Goal: Task Accomplishment & Management: Manage account settings

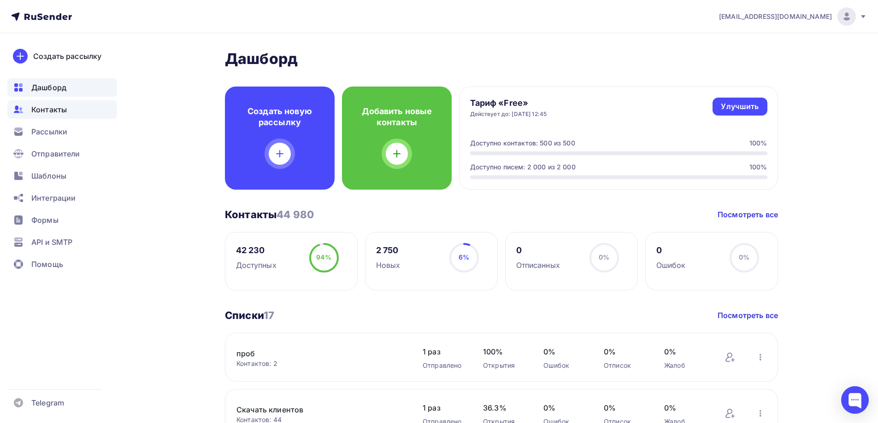
click at [65, 108] on span "Контакты" at bounding box center [48, 109] width 35 height 11
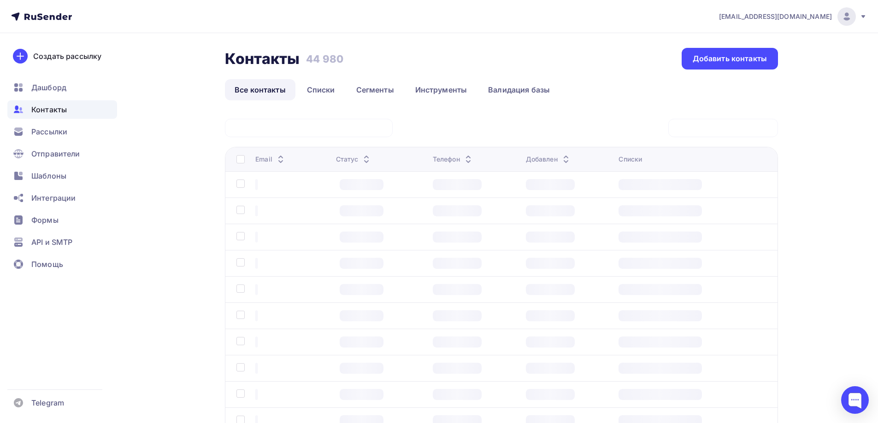
click at [864, 15] on icon at bounding box center [862, 16] width 7 height 7
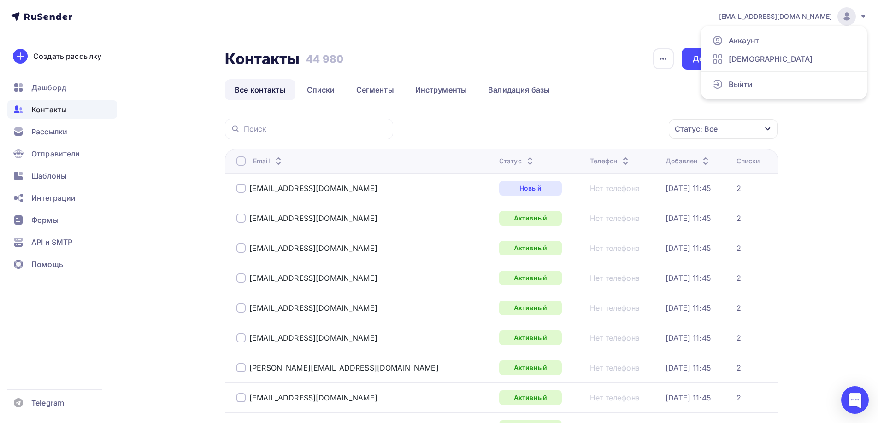
click at [864, 15] on icon at bounding box center [862, 16] width 7 height 7
click at [311, 91] on link "Списки" at bounding box center [320, 89] width 47 height 21
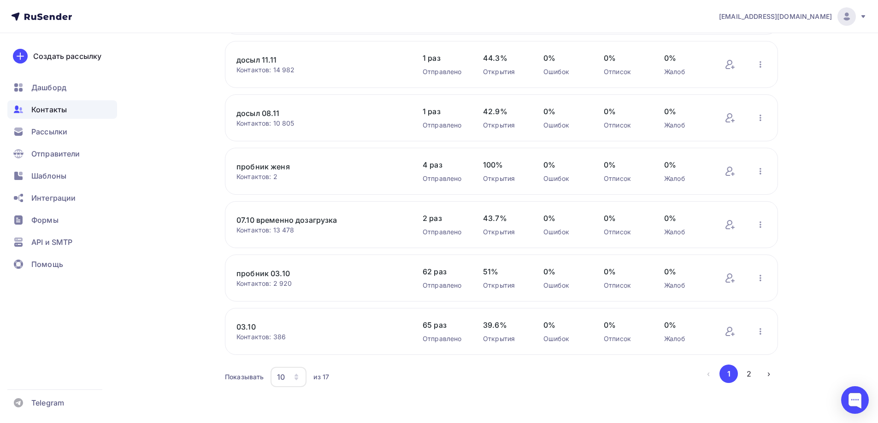
scroll to position [291, 0]
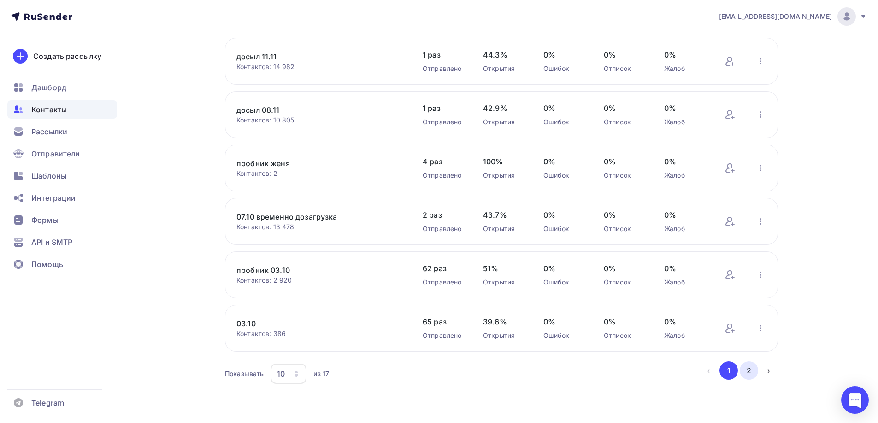
click at [745, 366] on button "2" at bounding box center [749, 371] width 18 height 18
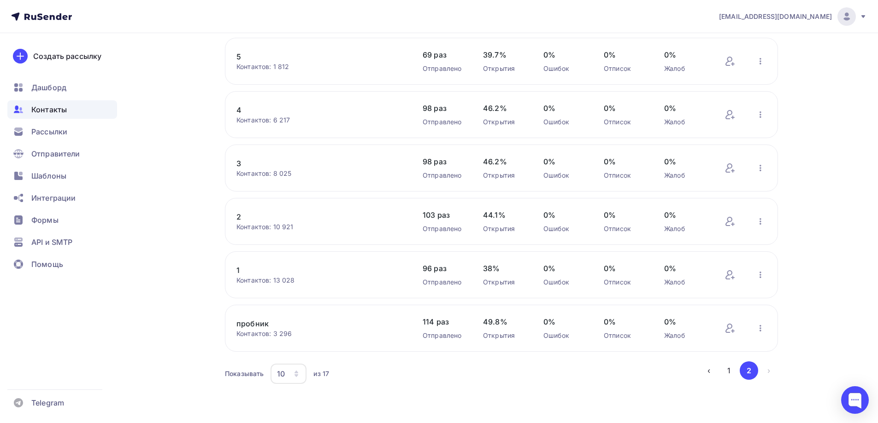
scroll to position [131, 0]
click at [242, 270] on link "1" at bounding box center [314, 270] width 157 height 11
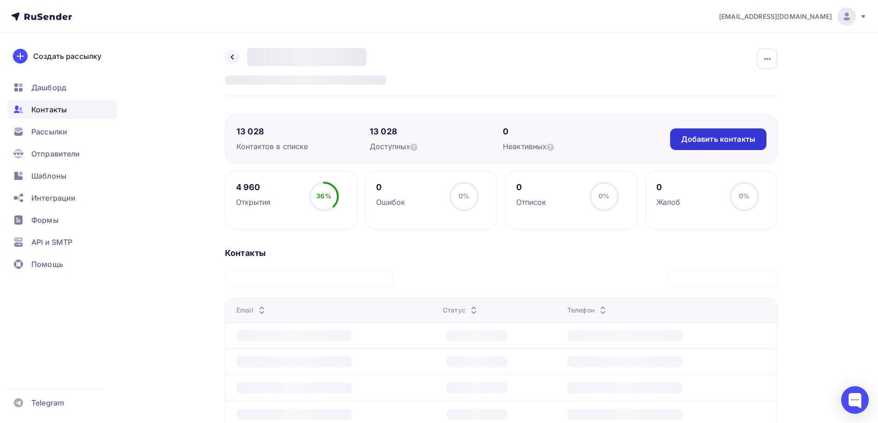
click at [690, 142] on div "Добавить контакты" at bounding box center [718, 139] width 74 height 11
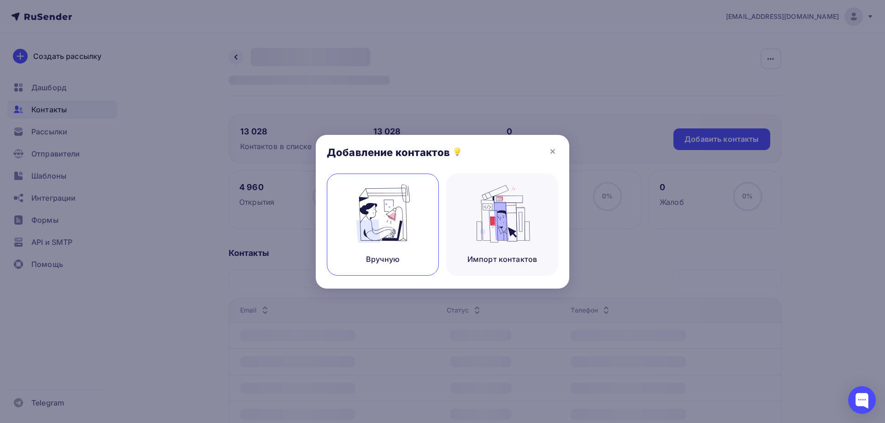
click at [392, 214] on img at bounding box center [383, 214] width 62 height 58
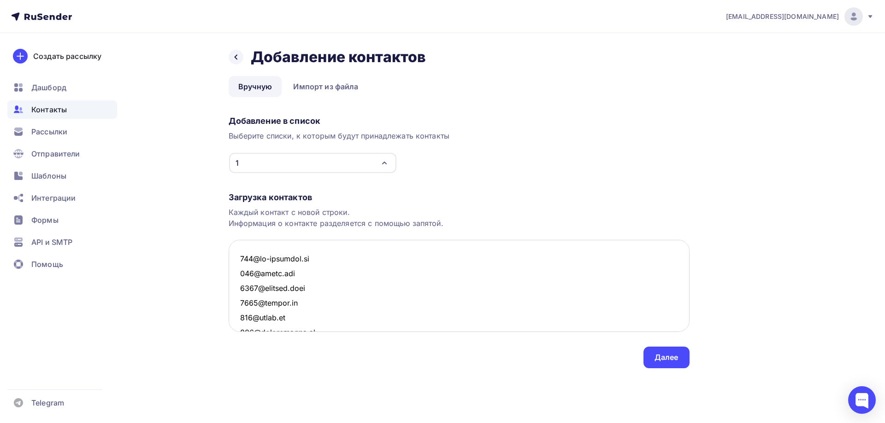
scroll to position [22788, 0]
click at [323, 163] on div "1" at bounding box center [312, 163] width 167 height 20
type textarea "[EMAIL_ADDRESS][DOMAIN_NAME] [EMAIL_ADDRESS][DOMAIN_NAME] [EMAIL_ADDRESS][DOMAI…"
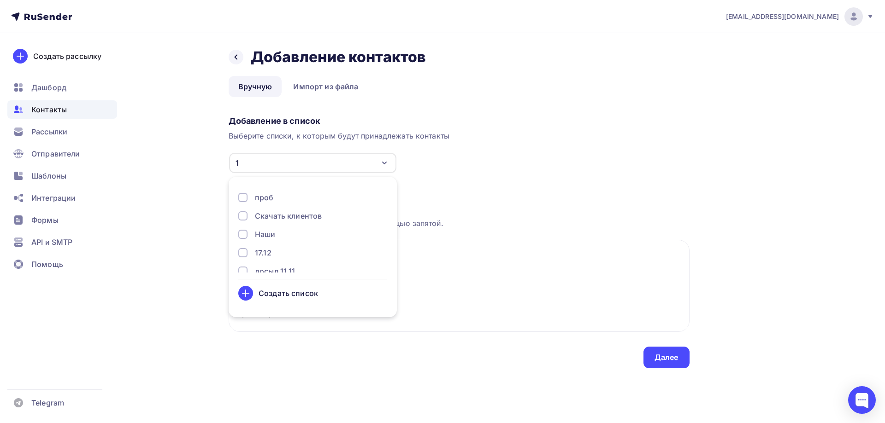
click at [314, 164] on div "1" at bounding box center [312, 163] width 167 height 20
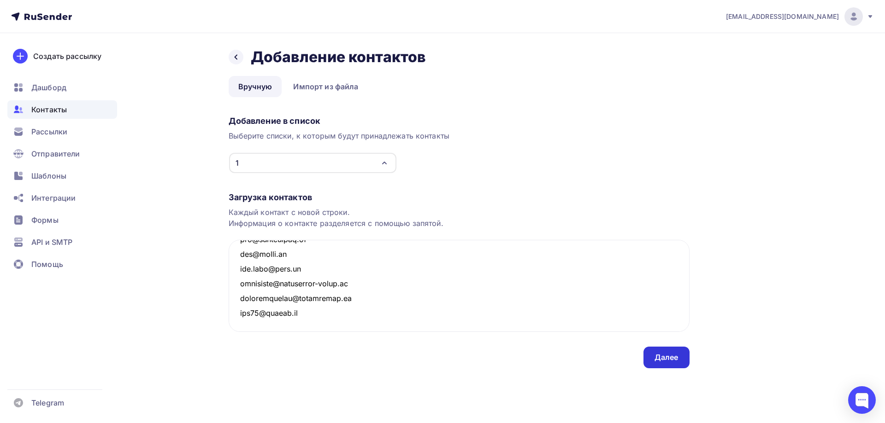
click at [664, 363] on div "Далее" at bounding box center [666, 358] width 24 height 11
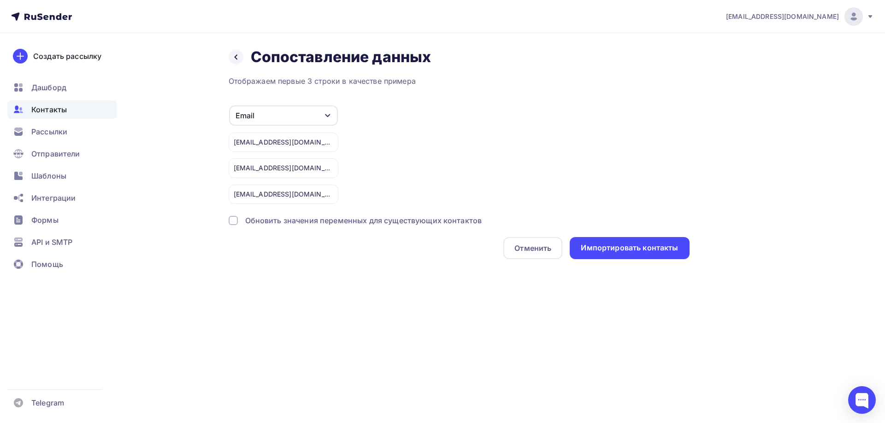
click at [235, 218] on div at bounding box center [233, 220] width 9 height 9
click at [621, 249] on div "Импортировать контакты" at bounding box center [629, 248] width 97 height 11
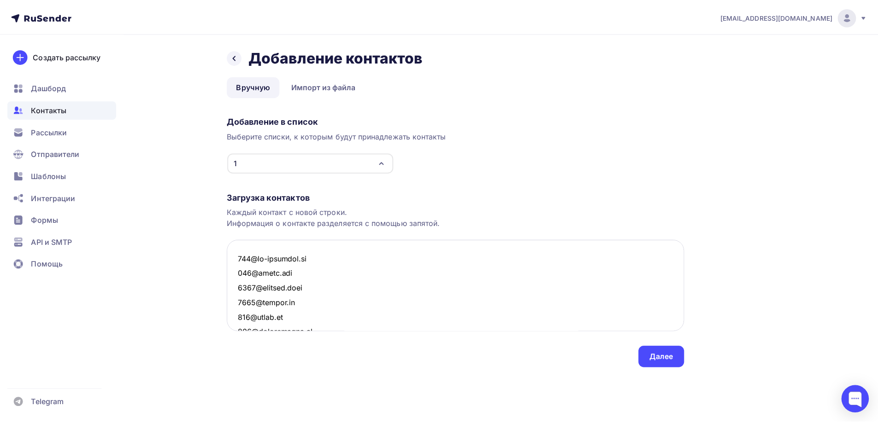
scroll to position [22802, 0]
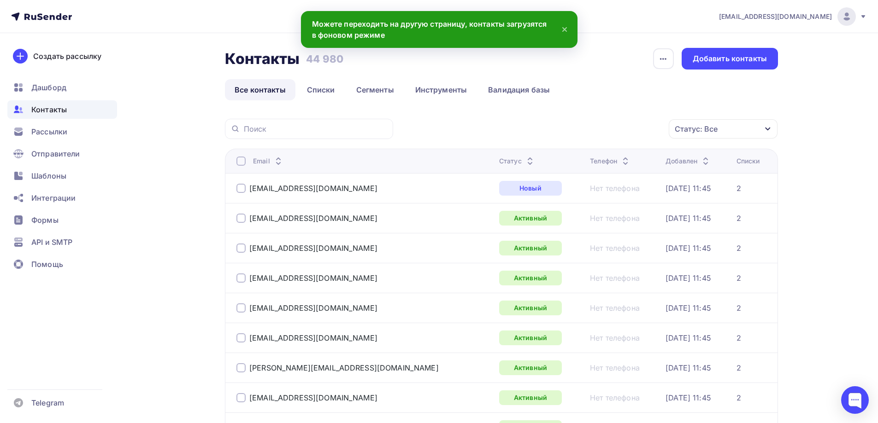
click at [55, 109] on span "Контакты" at bounding box center [48, 109] width 35 height 11
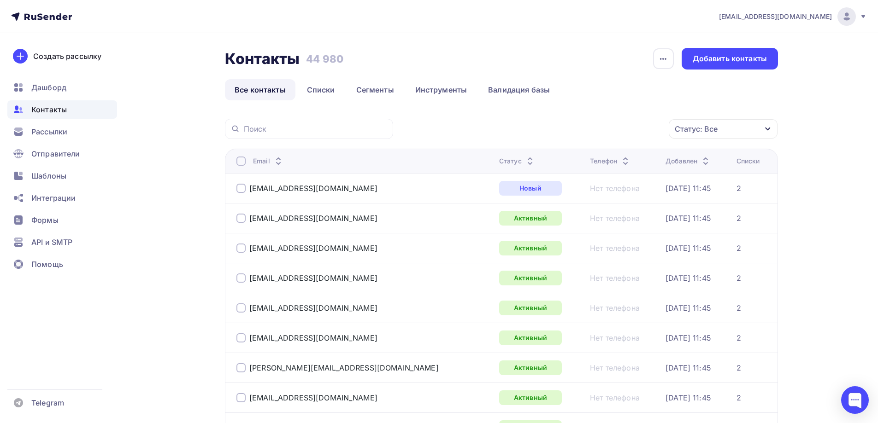
click at [64, 108] on span "Контакты" at bounding box center [48, 109] width 35 height 11
click at [864, 15] on icon at bounding box center [862, 16] width 7 height 7
click at [50, 19] on icon at bounding box center [52, 17] width 5 height 5
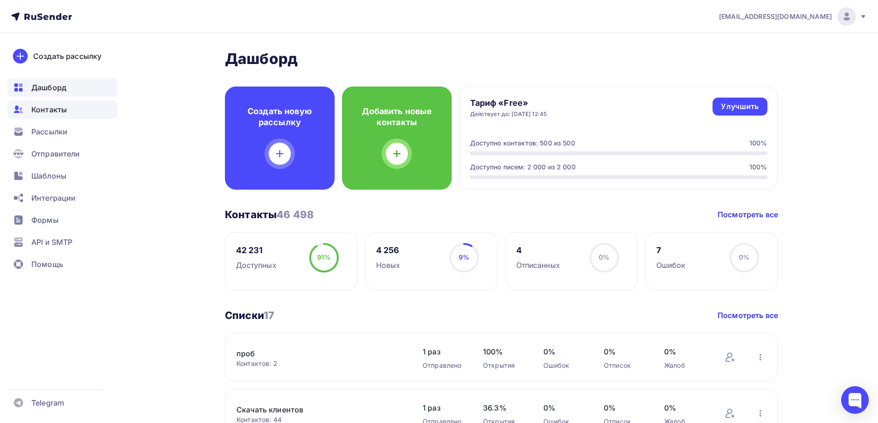
click at [43, 116] on div "Контакты" at bounding box center [62, 109] width 110 height 18
